Goal: Find contact information: Find contact information

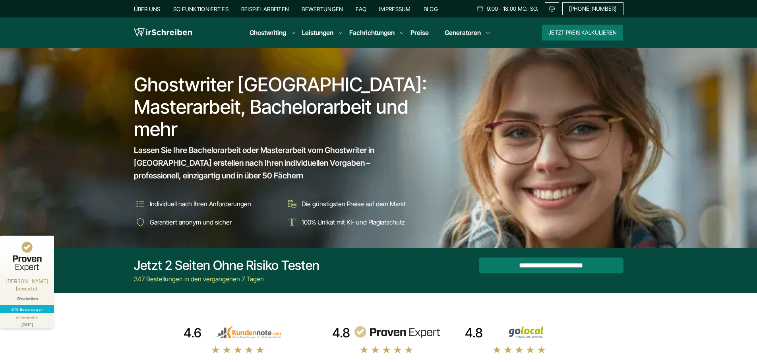
click at [590, 33] on button "Jetzt Preis kalkulieren" at bounding box center [582, 33] width 81 height 16
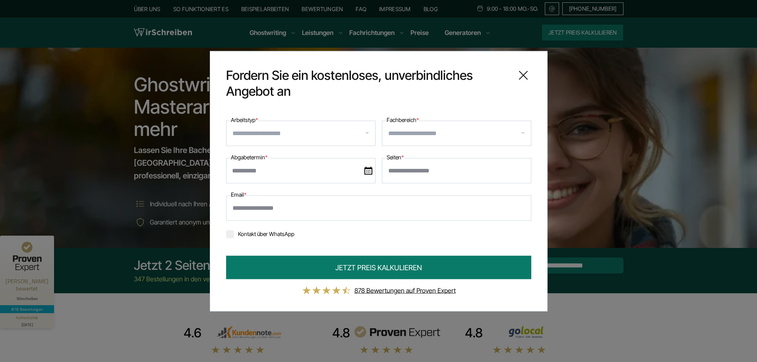
click at [526, 74] on icon at bounding box center [523, 75] width 16 height 16
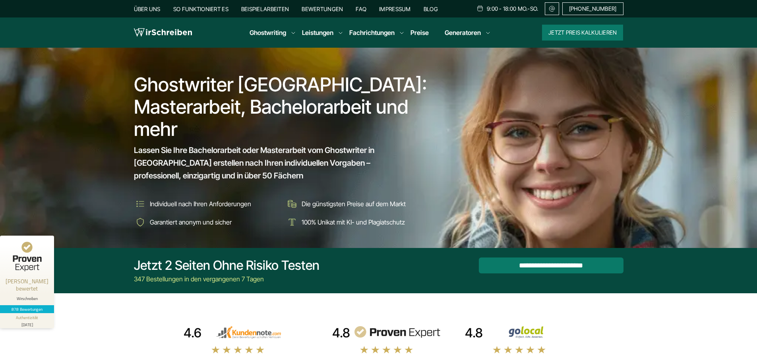
click at [394, 11] on link "Impressum" at bounding box center [395, 9] width 32 height 7
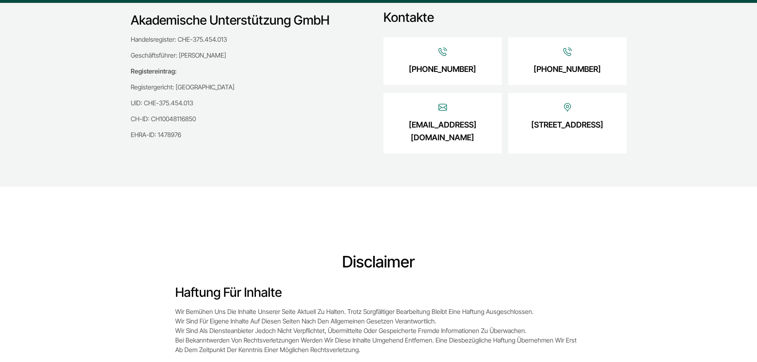
scroll to position [199, 0]
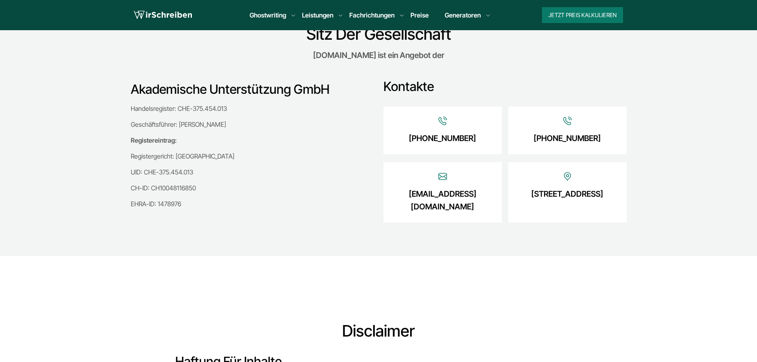
click at [568, 195] on link "[STREET_ADDRESS]" at bounding box center [567, 194] width 72 height 13
